Goal: Task Accomplishment & Management: Manage account settings

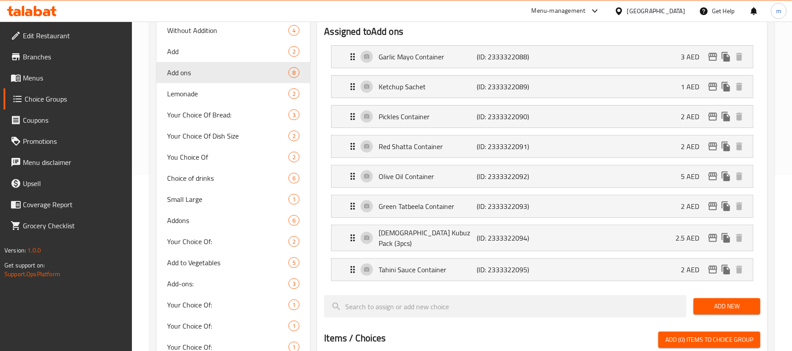
drag, startPoint x: 0, startPoint y: 0, endPoint x: 16, endPoint y: 57, distance: 58.9
click at [16, 57] on icon at bounding box center [16, 56] width 8 height 7
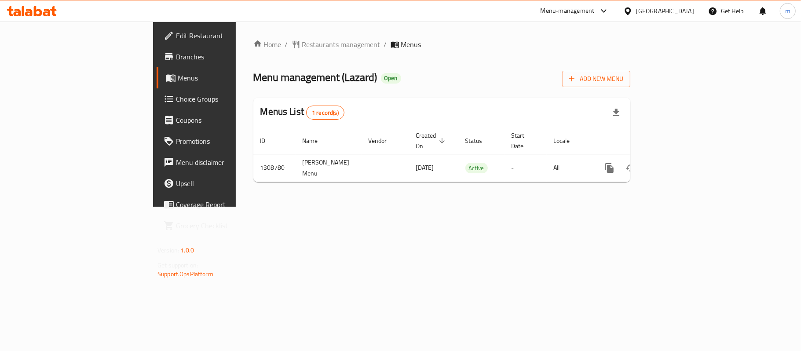
click at [176, 94] on span "Choice Groups" at bounding box center [228, 99] width 104 height 11
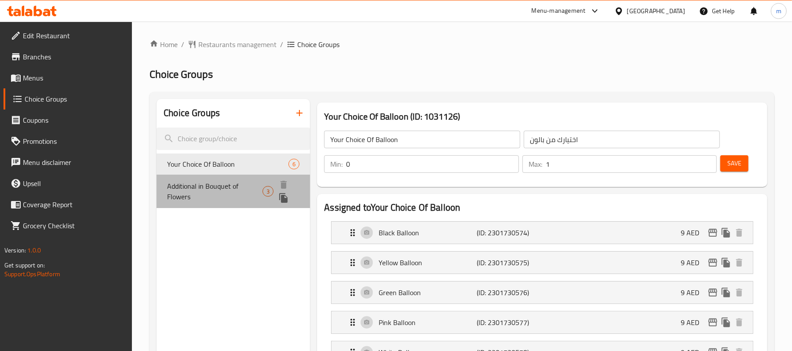
click at [231, 195] on span "Additional in Bouquet of Flowers" at bounding box center [214, 191] width 95 height 21
type input "Additional in Bouquet of Flowers"
type input "إضافات لباقات الزهور"
type input "2"
